Goal: Task Accomplishment & Management: Manage account settings

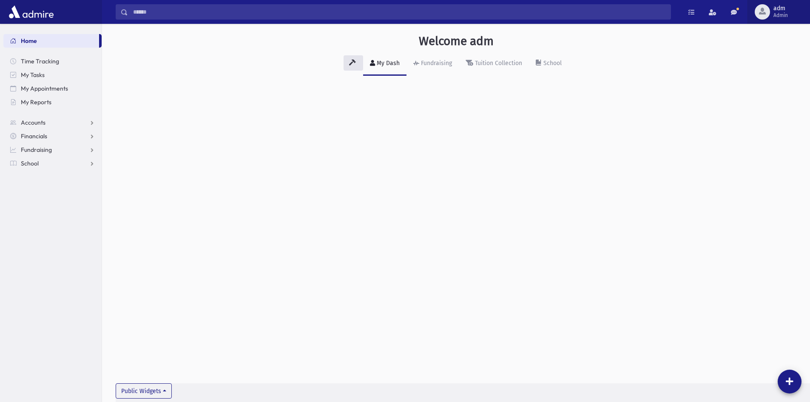
click at [780, 17] on span "Admin" at bounding box center [780, 15] width 14 height 7
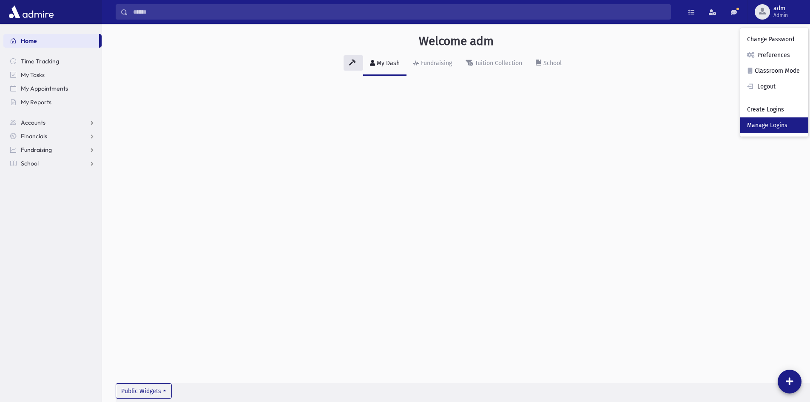
click at [764, 120] on link "Manage Logins" at bounding box center [774, 125] width 68 height 16
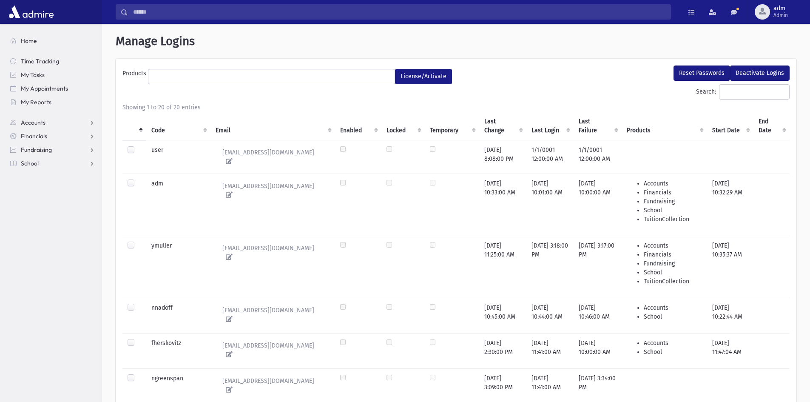
select select
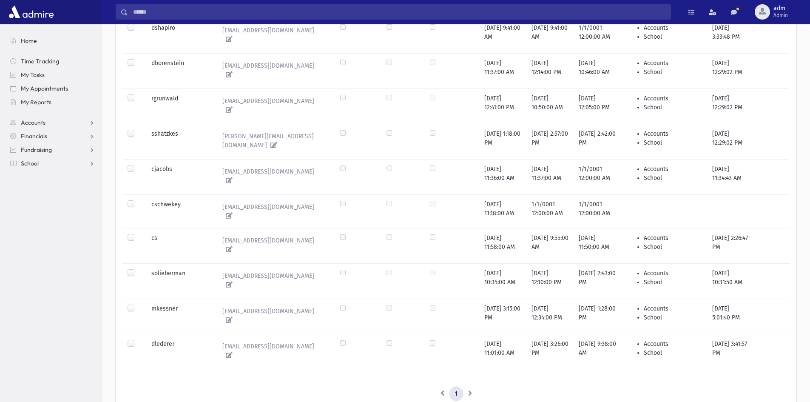
scroll to position [548, 0]
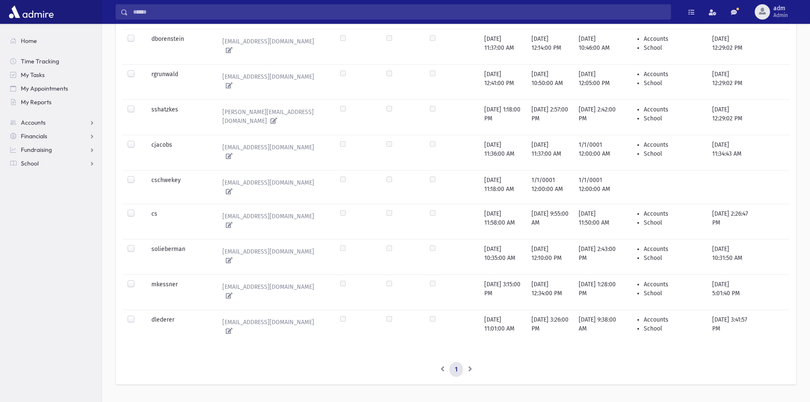
click at [138, 245] on label at bounding box center [138, 245] width 0 height 0
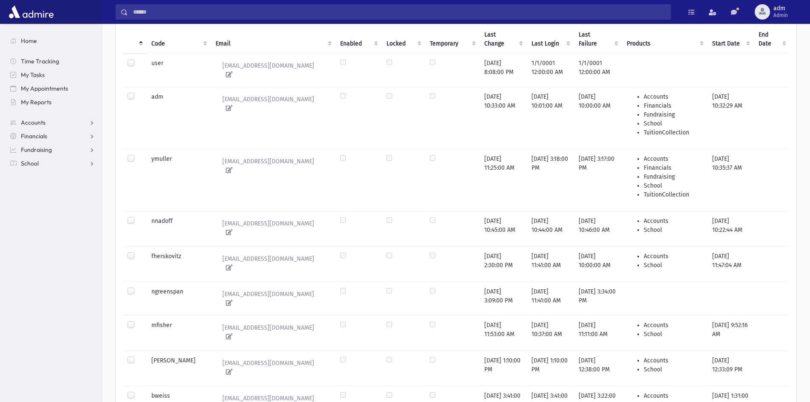
scroll to position [0, 0]
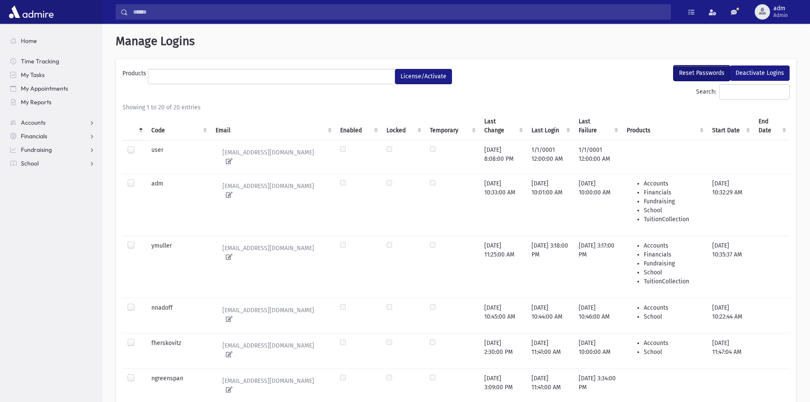
click at [697, 77] on button "Reset Passwords" at bounding box center [702, 72] width 57 height 15
select select
click at [697, 77] on button "Reset Passwords" at bounding box center [702, 72] width 57 height 15
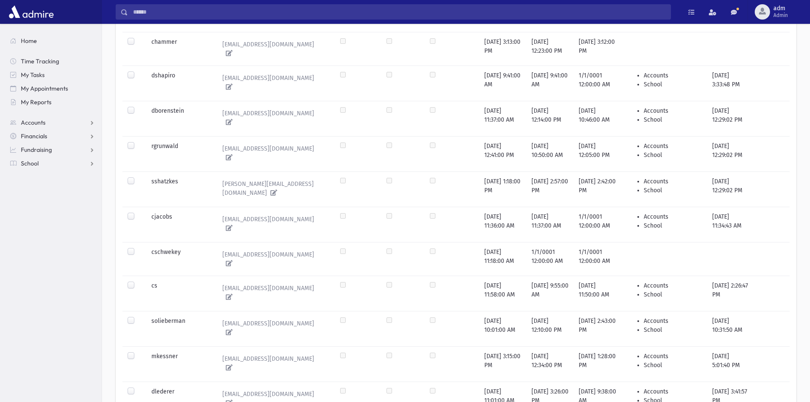
scroll to position [509, 0]
